Goal: Use online tool/utility: Utilize a website feature to perform a specific function

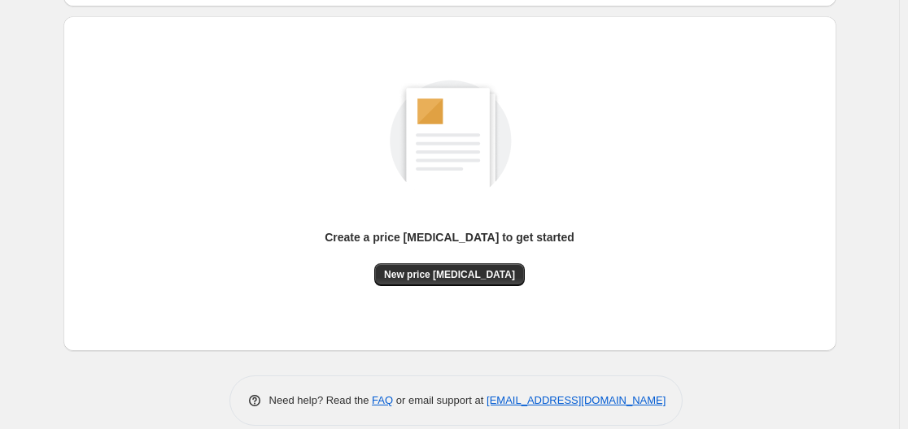
scroll to position [163, 0]
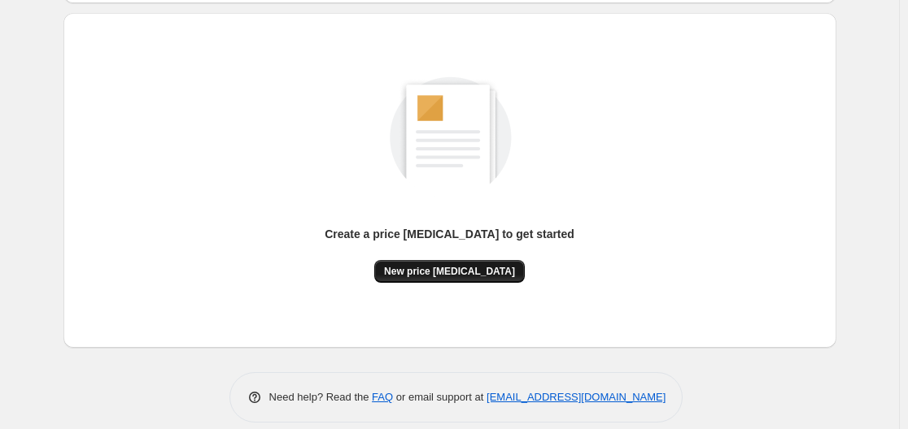
click at [443, 277] on button "New price [MEDICAL_DATA]" at bounding box center [449, 271] width 150 height 23
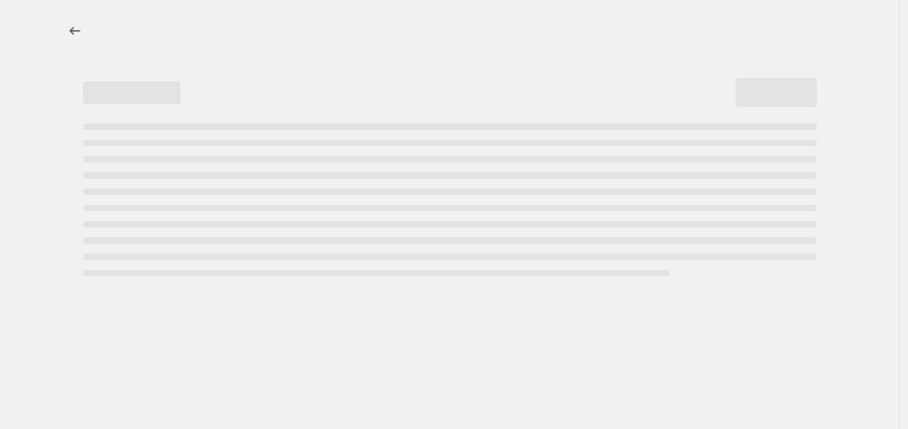
select select "percentage"
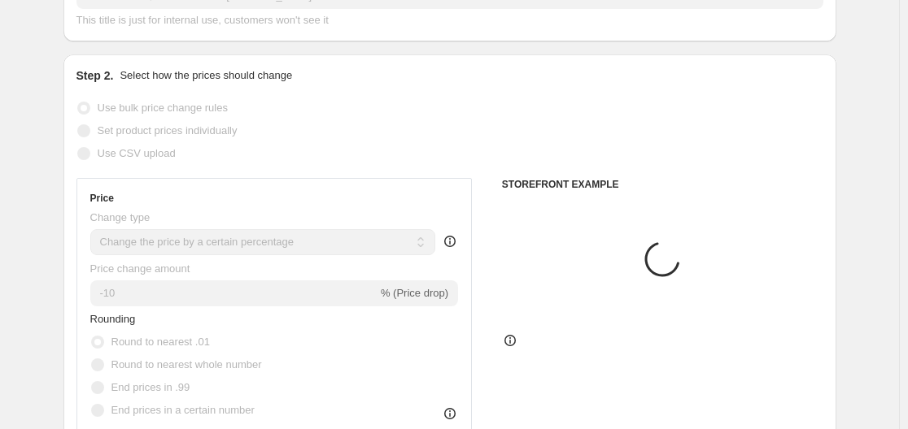
scroll to position [244, 0]
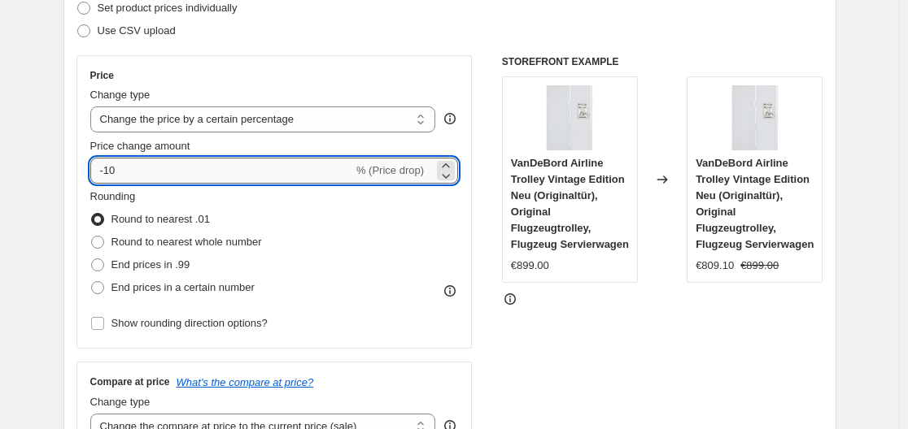
click at [211, 168] on input "-10" at bounding box center [221, 171] width 263 height 26
type input "-1"
type input "-35"
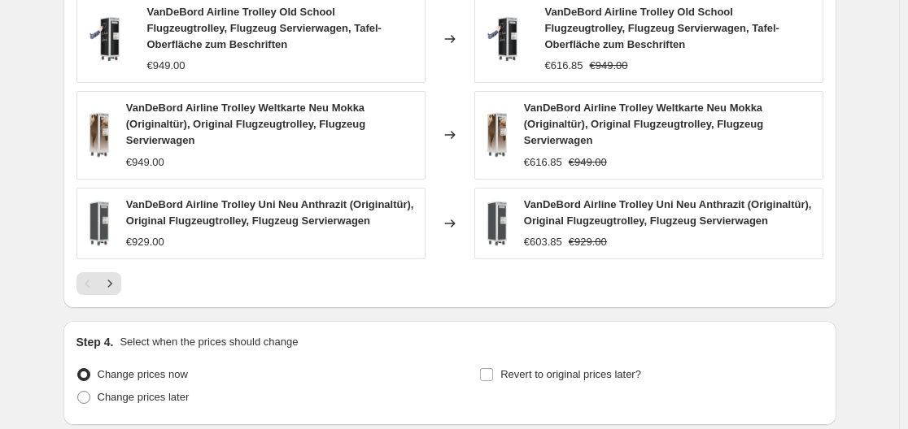
scroll to position [1305, 0]
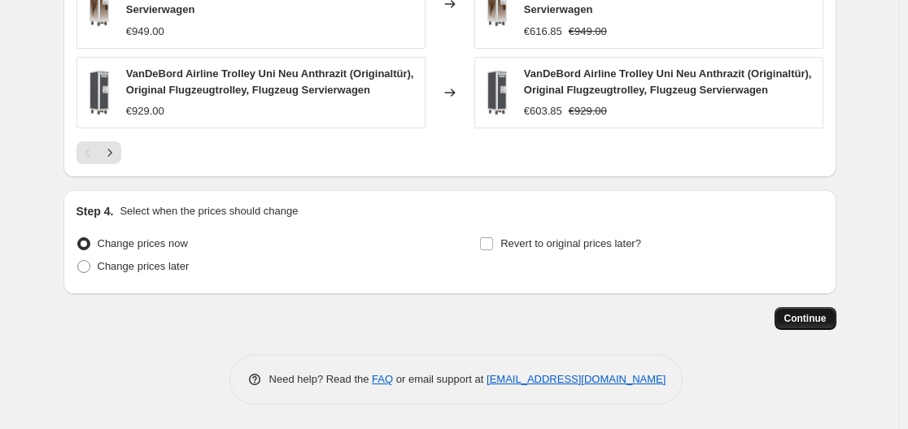
click at [802, 319] on span "Continue" at bounding box center [805, 318] width 42 height 13
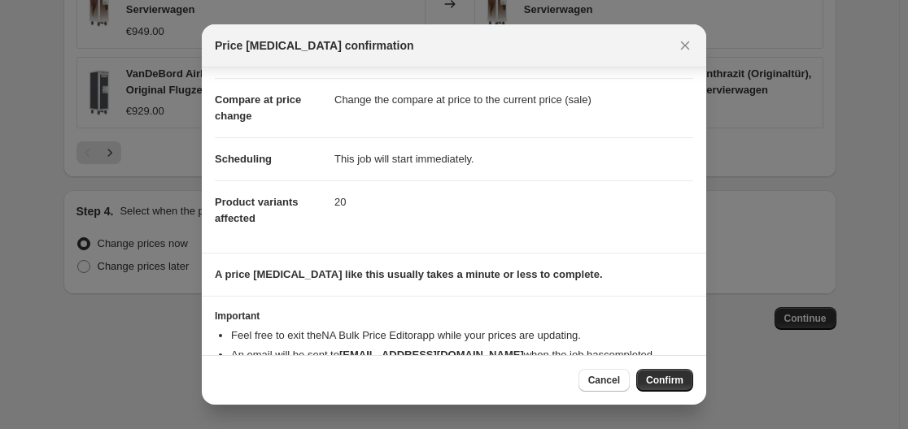
scroll to position [105, 0]
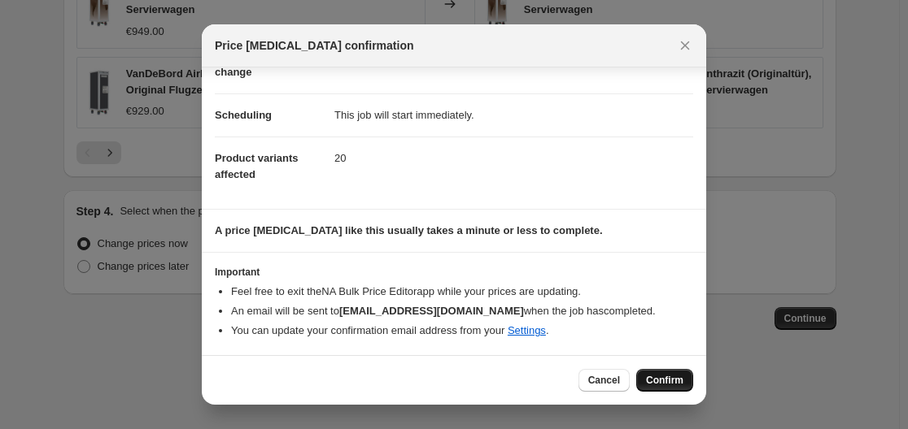
click at [669, 374] on button "Confirm" at bounding box center [664, 380] width 57 height 23
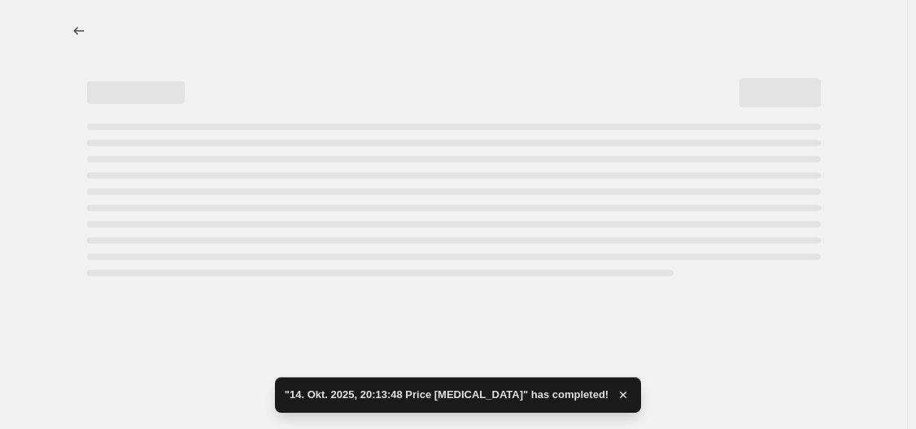
select select "percentage"
